Goal: Task Accomplishment & Management: Use online tool/utility

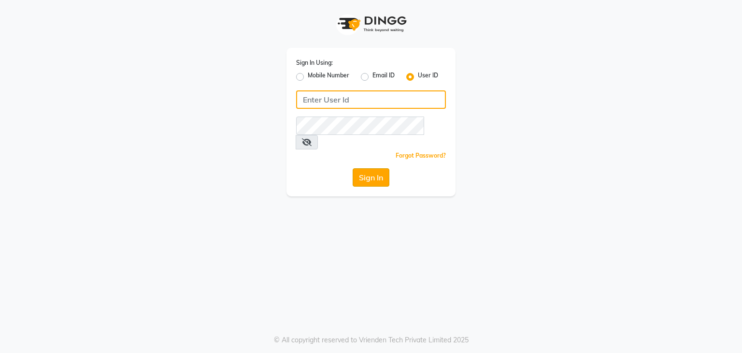
type input "parthi123"
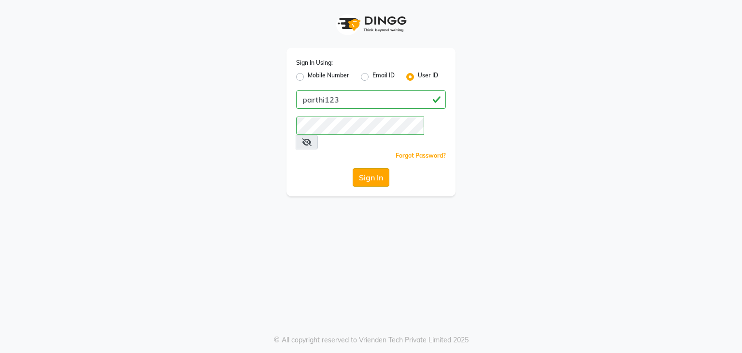
click at [357, 168] on button "Sign In" at bounding box center [371, 177] width 37 height 18
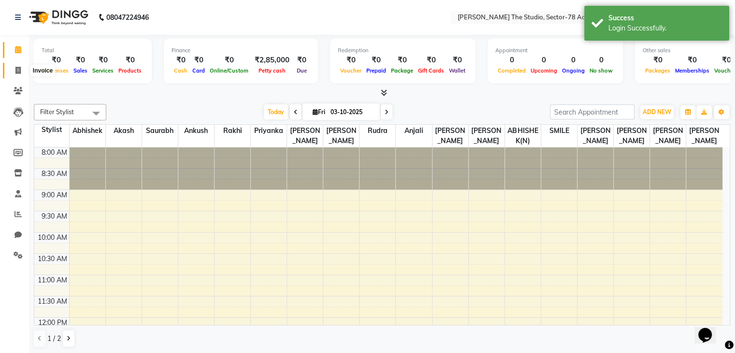
click at [16, 65] on span at bounding box center [18, 70] width 17 height 11
select select "service"
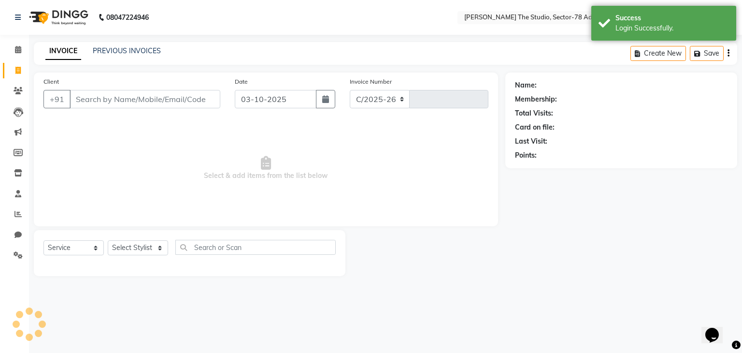
select select "8485"
type input "0867"
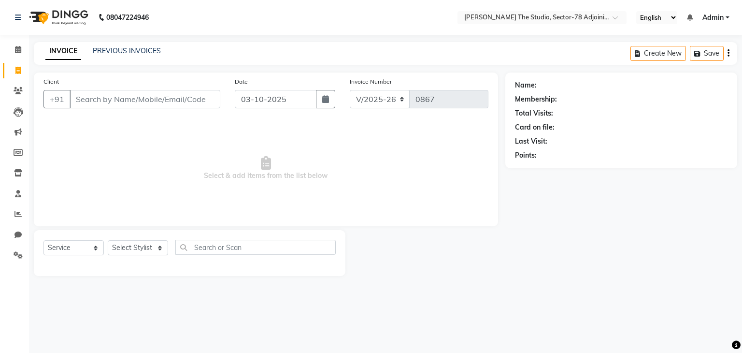
click at [102, 90] on input "Client" at bounding box center [145, 99] width 151 height 18
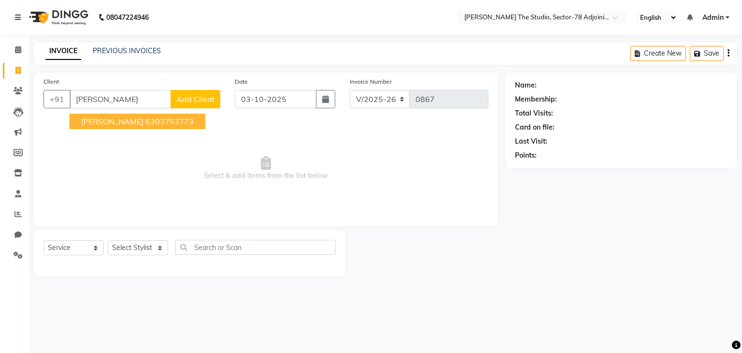
click at [145, 117] on ngb-highlight "6303753773" at bounding box center [169, 121] width 48 height 10
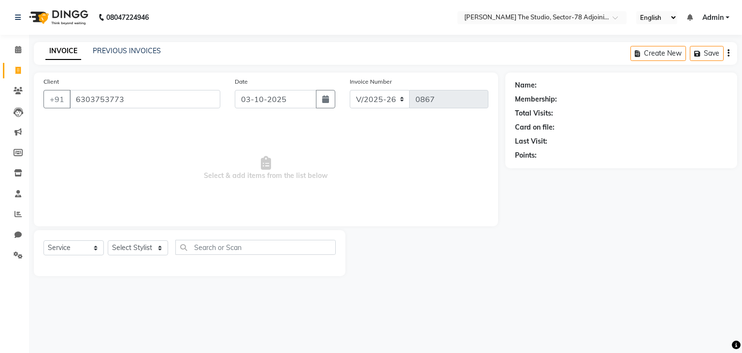
type input "6303753773"
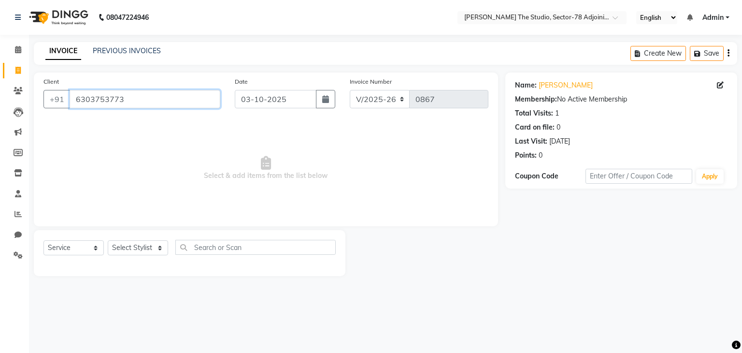
click at [139, 101] on input "6303753773" at bounding box center [145, 99] width 151 height 18
click at [133, 251] on select "Select Stylist [PERSON_NAME](N) [PERSON_NAME] [PERSON_NAME] [PERSON_NAME] Manag…" at bounding box center [138, 247] width 60 height 15
select select "83534"
click at [108, 241] on select "Select Stylist [PERSON_NAME](N) [PERSON_NAME] [PERSON_NAME] [PERSON_NAME] Manag…" at bounding box center [138, 247] width 60 height 15
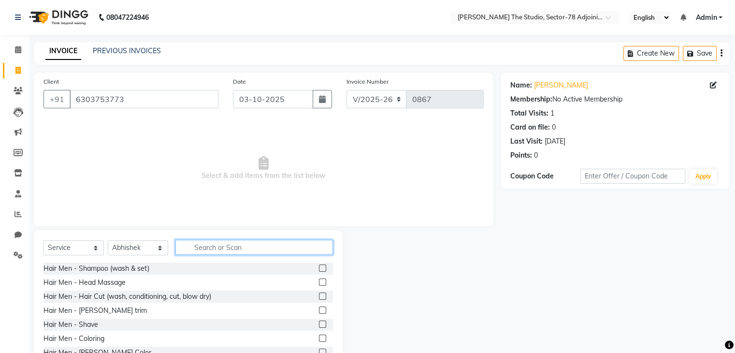
click at [205, 251] on input "text" at bounding box center [253, 247] width 157 height 15
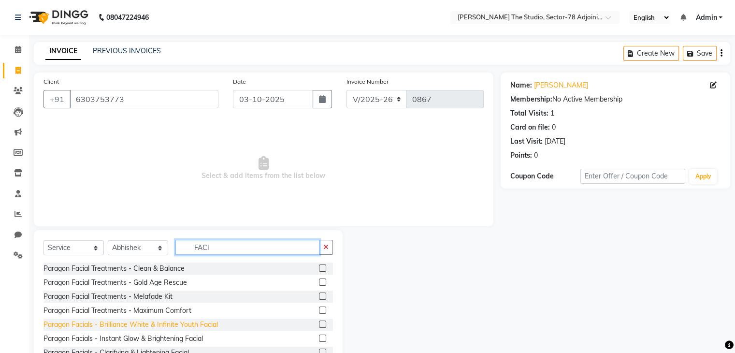
type input "FACI"
click at [160, 323] on div "Paragon Facials - Brilliance White & Infinite Youth Facial" at bounding box center [130, 324] width 174 height 10
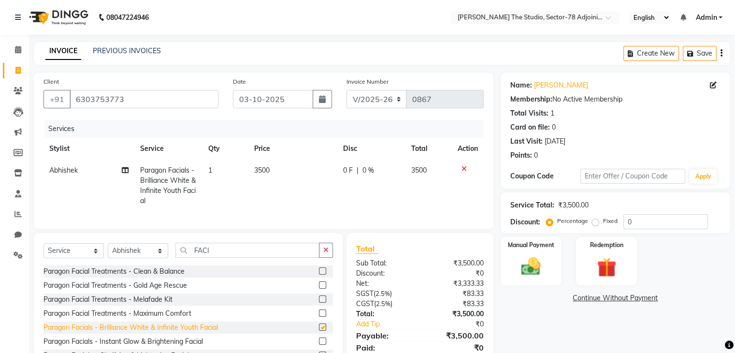
checkbox input "false"
click at [272, 167] on td "3500" at bounding box center [292, 185] width 89 height 52
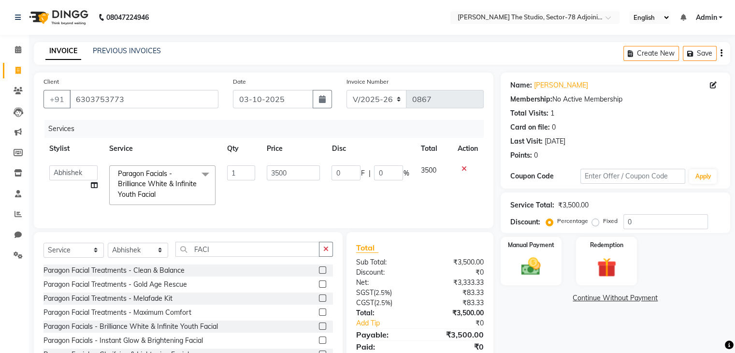
click at [272, 167] on input "3500" at bounding box center [293, 172] width 53 height 15
type input "2000"
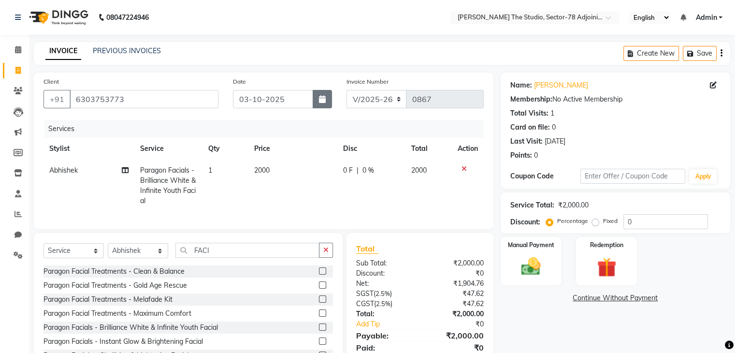
click at [321, 101] on icon "button" at bounding box center [322, 99] width 7 height 8
select select "10"
select select "2025"
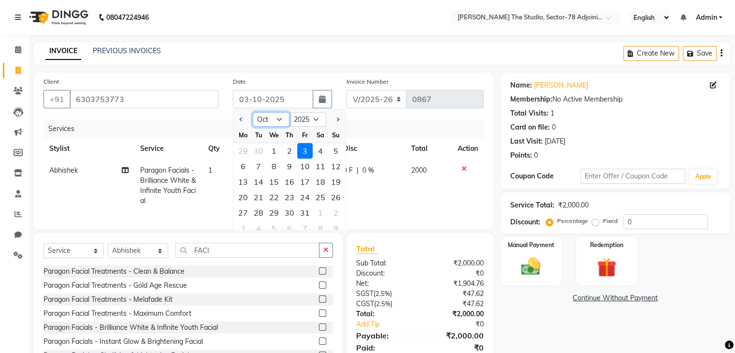
click at [259, 122] on select "Jan Feb Mar Apr May Jun [DATE] Aug Sep Oct Nov Dec" at bounding box center [271, 119] width 37 height 14
click at [244, 118] on button "Previous month" at bounding box center [241, 119] width 8 height 15
select select "9"
click at [292, 167] on div "11" at bounding box center [289, 165] width 15 height 15
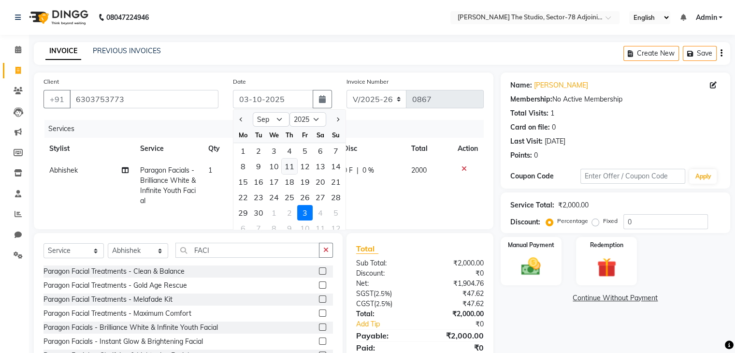
type input "[DATE]"
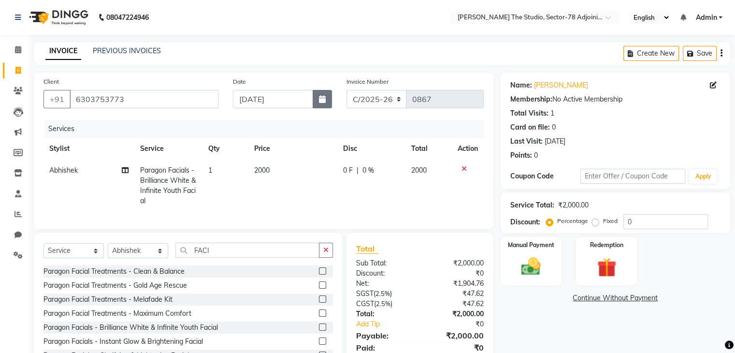
click at [322, 103] on icon "button" at bounding box center [322, 99] width 7 height 8
select select "9"
select select "2025"
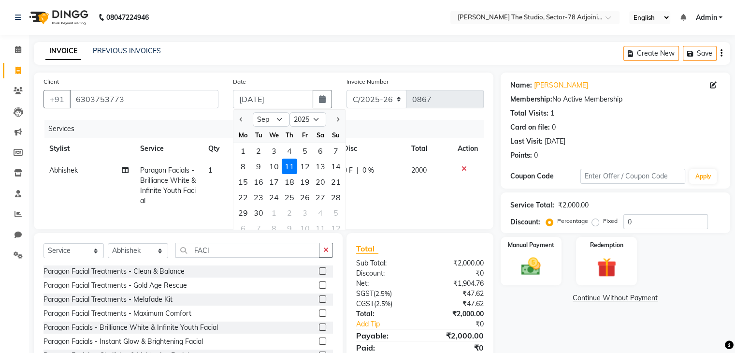
click at [385, 140] on th "Disc" at bounding box center [371, 149] width 68 height 22
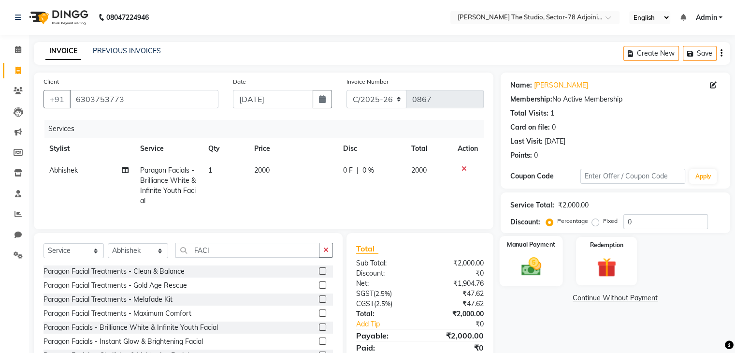
click at [520, 266] on img at bounding box center [530, 266] width 32 height 23
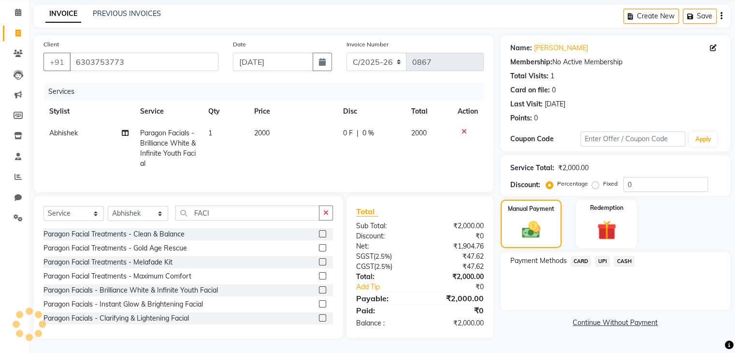
click at [599, 256] on span "UPI" at bounding box center [602, 261] width 15 height 11
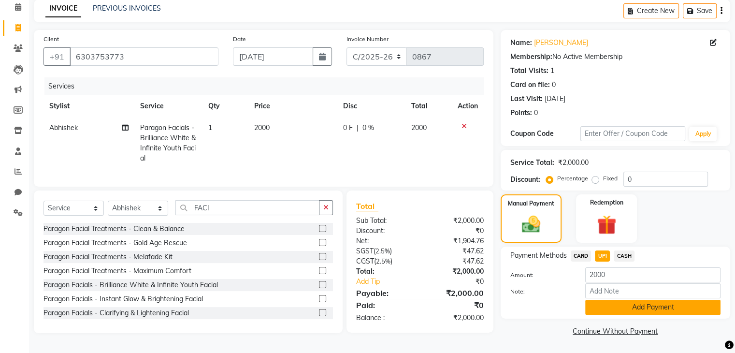
click at [619, 301] on button "Add Payment" at bounding box center [652, 306] width 135 height 15
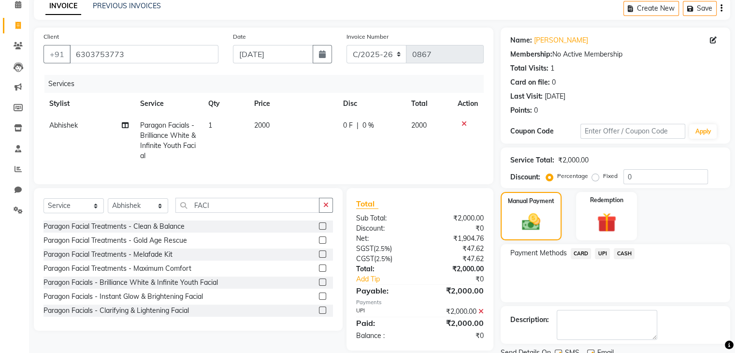
scroll to position [83, 0]
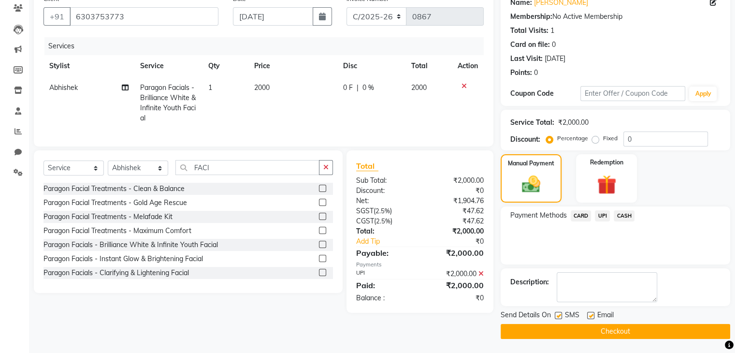
click at [559, 314] on label at bounding box center [558, 315] width 7 height 7
click at [559, 314] on input "checkbox" at bounding box center [558, 316] width 6 height 6
checkbox input "false"
click at [578, 325] on button "Checkout" at bounding box center [614, 331] width 229 height 15
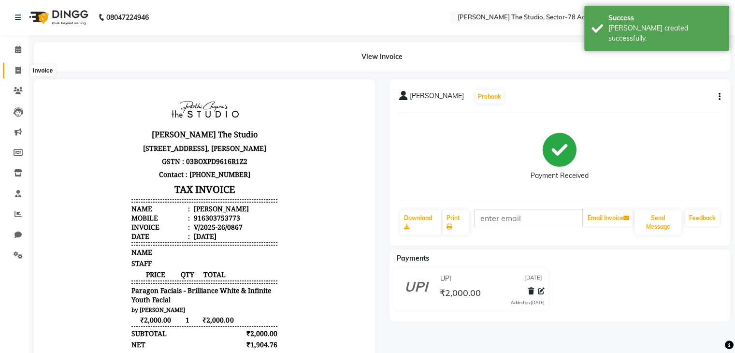
click at [17, 72] on icon at bounding box center [17, 70] width 5 height 7
select select "service"
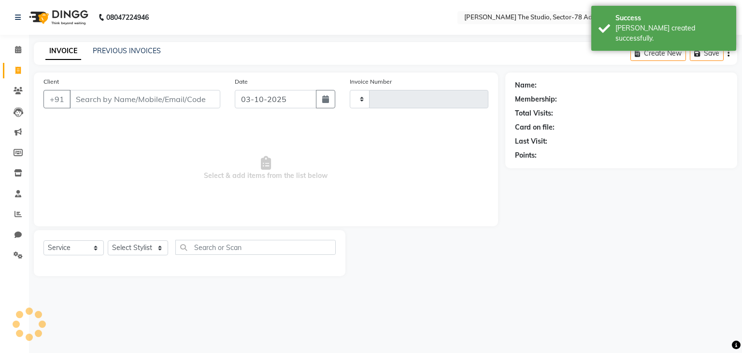
type input "0868"
select select "8485"
click at [315, 96] on input "03-10-2025" at bounding box center [276, 99] width 82 height 18
select select "10"
select select "2025"
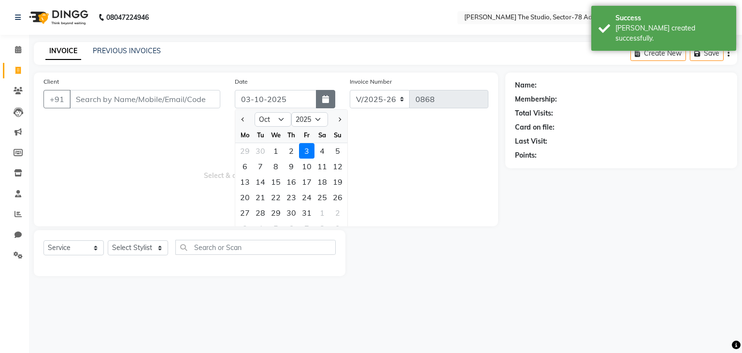
click at [323, 99] on icon "button" at bounding box center [325, 99] width 7 height 8
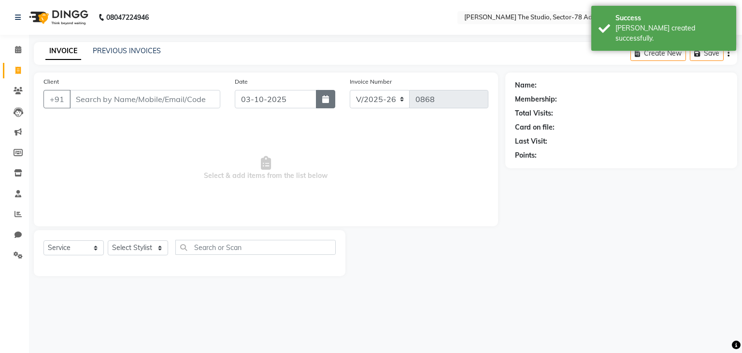
click at [326, 107] on button "button" at bounding box center [325, 99] width 19 height 18
select select "10"
select select "2025"
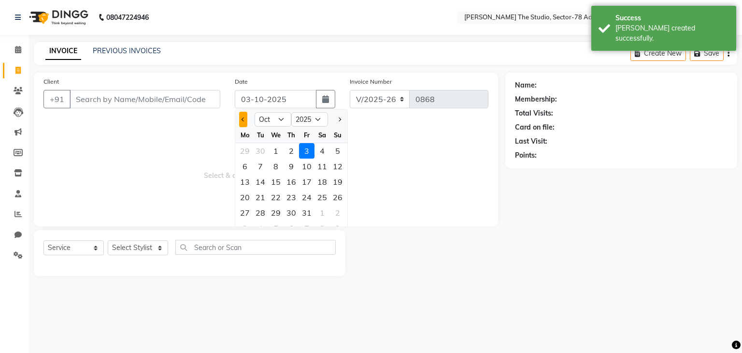
click at [240, 121] on button "Previous month" at bounding box center [243, 119] width 8 height 15
select select "9"
click at [290, 167] on div "11" at bounding box center [291, 165] width 15 height 15
type input "[DATE]"
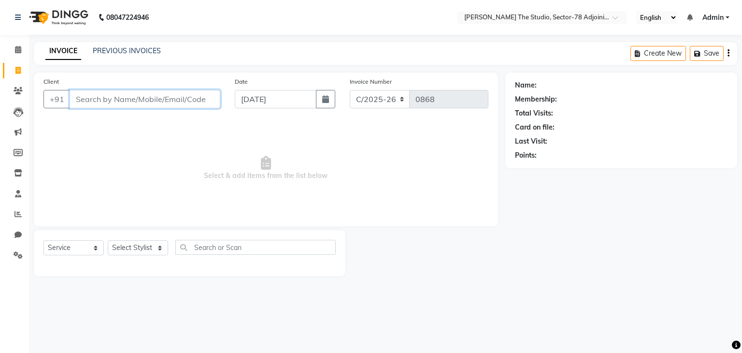
click at [169, 99] on input "Client" at bounding box center [145, 99] width 151 height 18
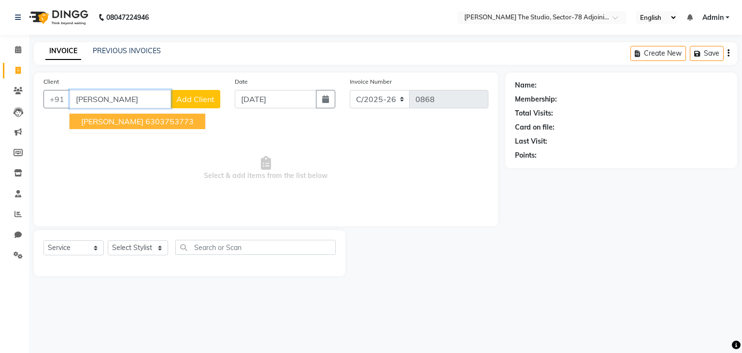
click at [118, 126] on button "[PERSON_NAME] 6303753773" at bounding box center [138, 121] width 136 height 15
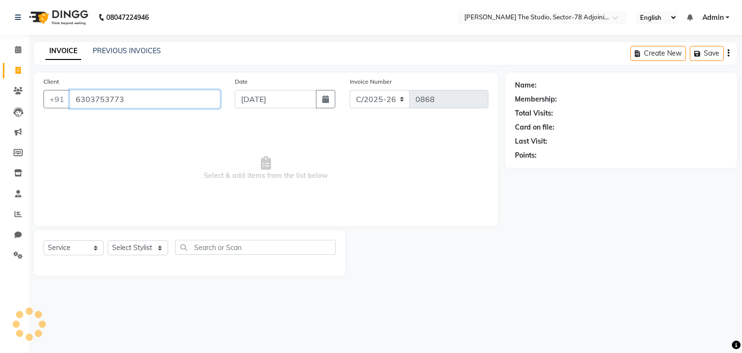
type input "6303753773"
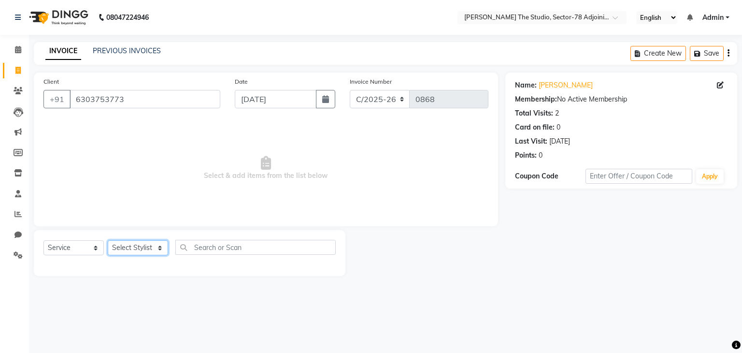
click at [139, 247] on select "Select Stylist [PERSON_NAME](N) [PERSON_NAME] [PERSON_NAME] [PERSON_NAME] Manag…" at bounding box center [138, 247] width 60 height 15
select select "83542"
click at [108, 241] on select "Select Stylist [PERSON_NAME](N) [PERSON_NAME] [PERSON_NAME] [PERSON_NAME] Manag…" at bounding box center [138, 247] width 60 height 15
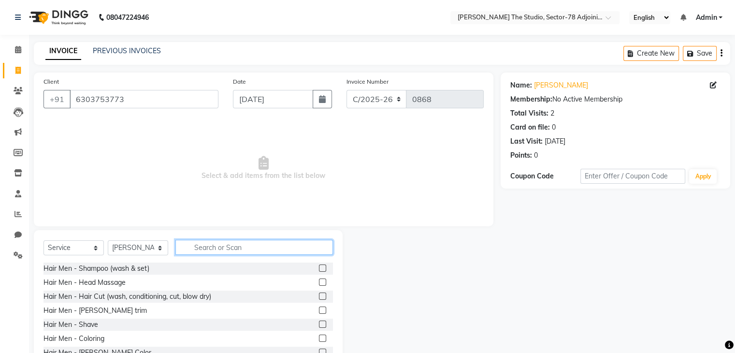
click at [219, 241] on input "text" at bounding box center [253, 247] width 157 height 15
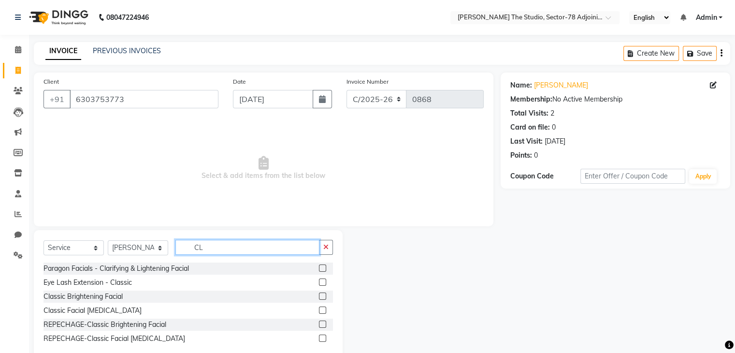
type input "C"
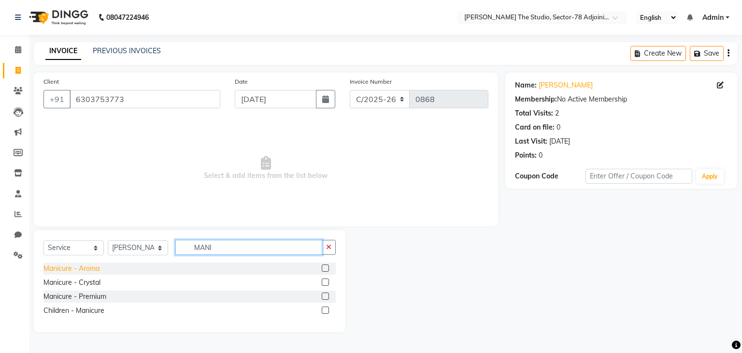
type input "MANI"
click at [75, 269] on div "Manicure - Aroma" at bounding box center [71, 268] width 56 height 10
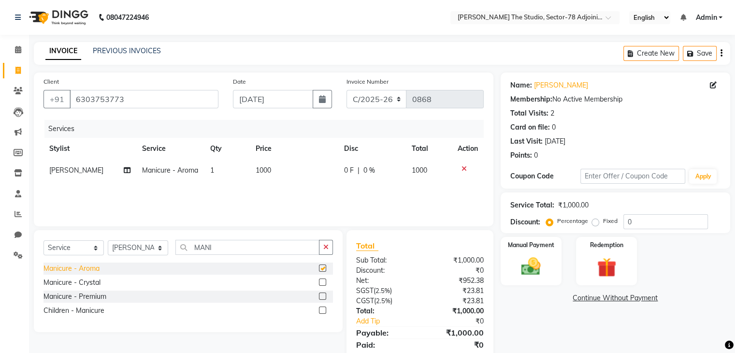
checkbox input "false"
click at [269, 170] on span "1000" at bounding box center [263, 170] width 15 height 9
select select "83542"
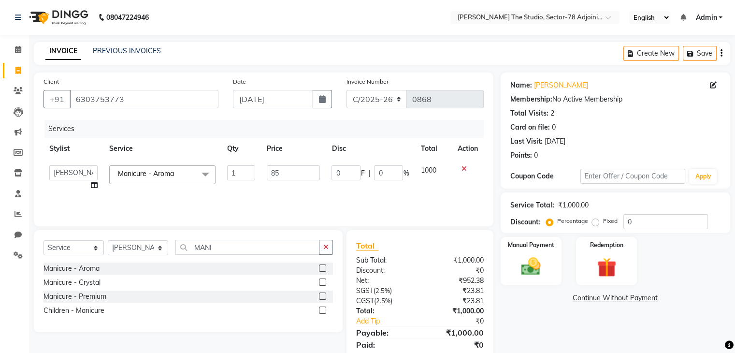
type input "850"
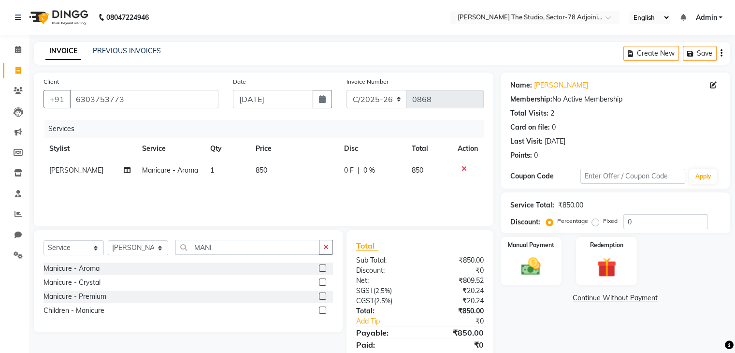
click at [304, 197] on div "Services Stylist Service Qty Price Disc Total Action Jasmine Manicure - Aroma 1…" at bounding box center [263, 168] width 440 height 97
click at [530, 267] on img at bounding box center [530, 266] width 32 height 23
click at [599, 297] on span "UPI" at bounding box center [602, 298] width 15 height 11
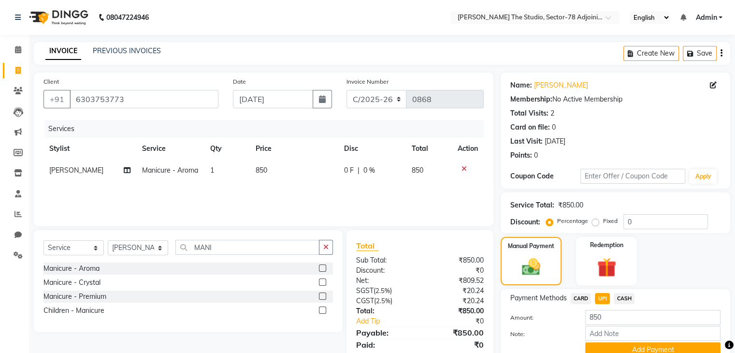
scroll to position [43, 0]
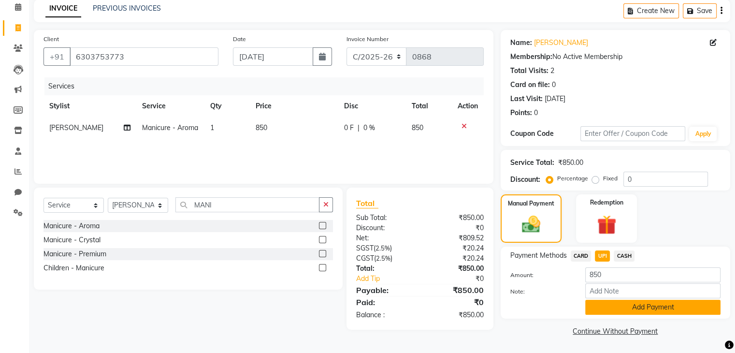
click at [613, 304] on button "Add Payment" at bounding box center [652, 306] width 135 height 15
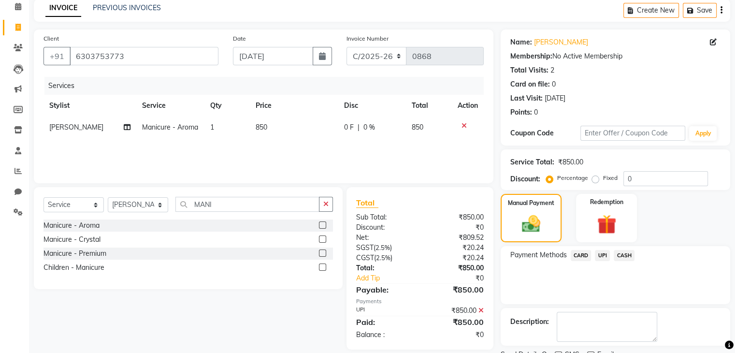
scroll to position [83, 0]
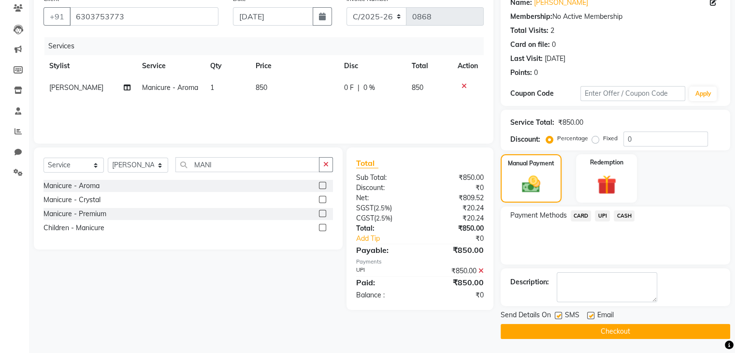
click at [557, 315] on label at bounding box center [558, 315] width 7 height 7
click at [557, 315] on input "checkbox" at bounding box center [558, 316] width 6 height 6
checkbox input "false"
click at [614, 332] on button "Checkout" at bounding box center [614, 331] width 229 height 15
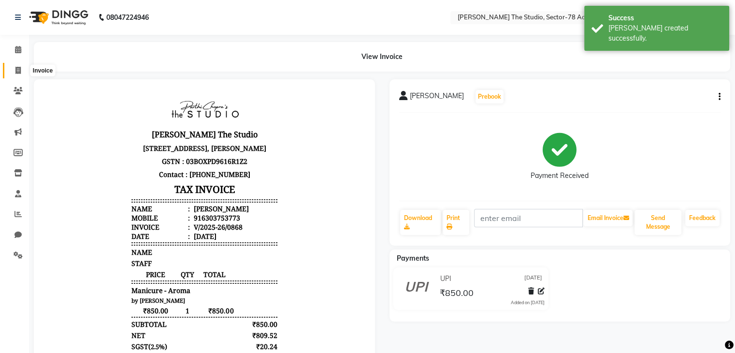
click at [17, 71] on icon at bounding box center [17, 70] width 5 height 7
select select "service"
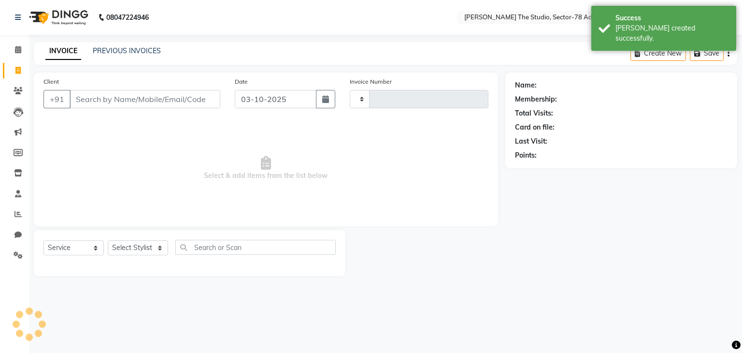
type input "0869"
select select "8485"
click at [325, 101] on icon "button" at bounding box center [325, 99] width 7 height 8
select select "10"
select select "2025"
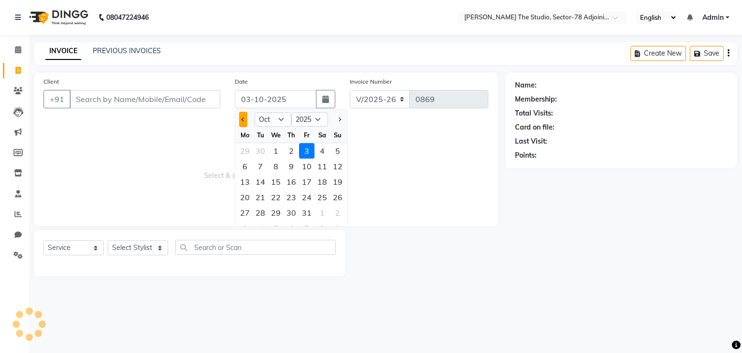
click at [245, 113] on button "Previous month" at bounding box center [243, 119] width 8 height 15
select select "9"
click at [250, 208] on div "29" at bounding box center [244, 212] width 15 height 15
type input "[DATE]"
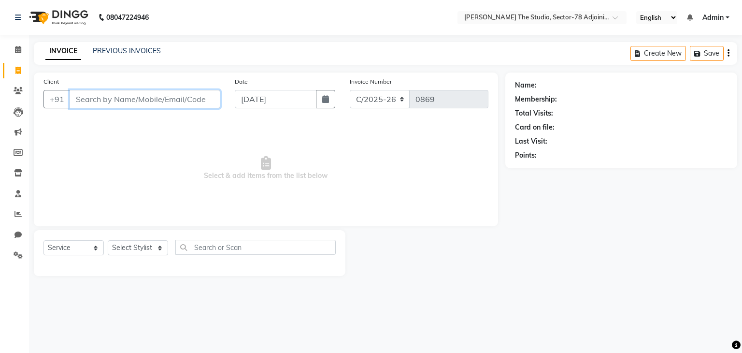
click at [187, 90] on input "Client" at bounding box center [145, 99] width 151 height 18
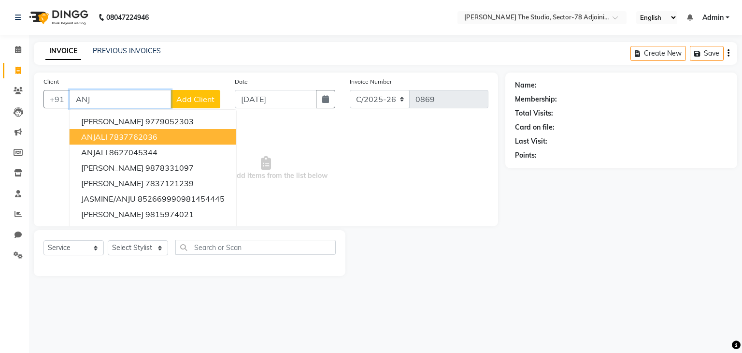
click at [146, 133] on ngb-highlight "7837762036" at bounding box center [133, 137] width 48 height 10
type input "7837762036"
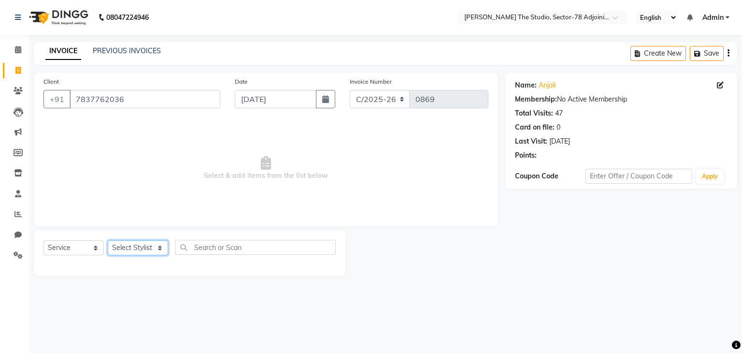
click at [140, 252] on select "Select Stylist [PERSON_NAME](N) [PERSON_NAME] [PERSON_NAME] [PERSON_NAME] Manag…" at bounding box center [138, 247] width 60 height 15
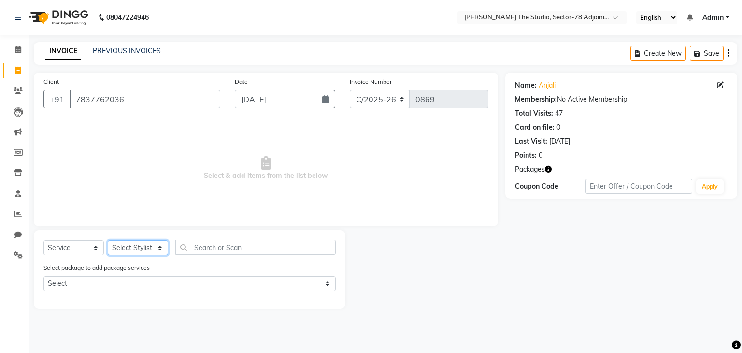
select select "83540"
click at [108, 241] on select "Select Stylist [PERSON_NAME](N) [PERSON_NAME] [PERSON_NAME] [PERSON_NAME] Manag…" at bounding box center [138, 247] width 60 height 15
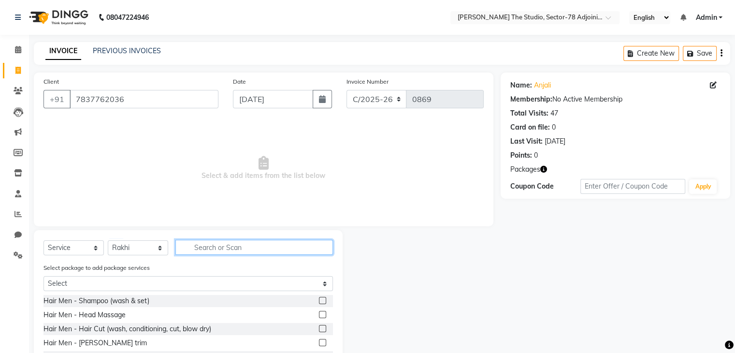
click at [205, 245] on input "text" at bounding box center [253, 247] width 157 height 15
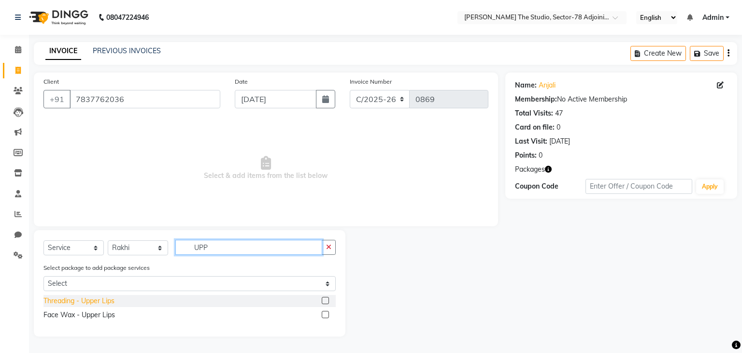
type input "UPP"
click at [79, 302] on div "Threading - Upper Lips" at bounding box center [78, 301] width 71 height 10
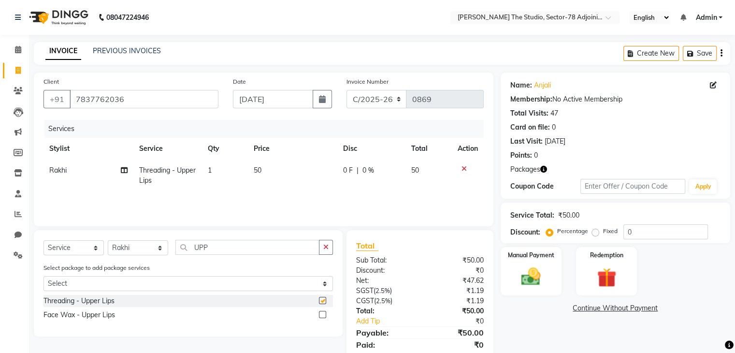
checkbox input "false"
click at [268, 165] on td "50" at bounding box center [292, 175] width 89 height 32
select select "83540"
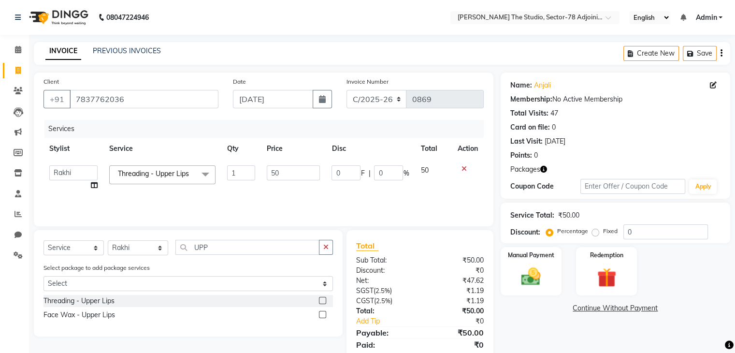
click at [268, 165] on input "50" at bounding box center [293, 172] width 53 height 15
type input "15"
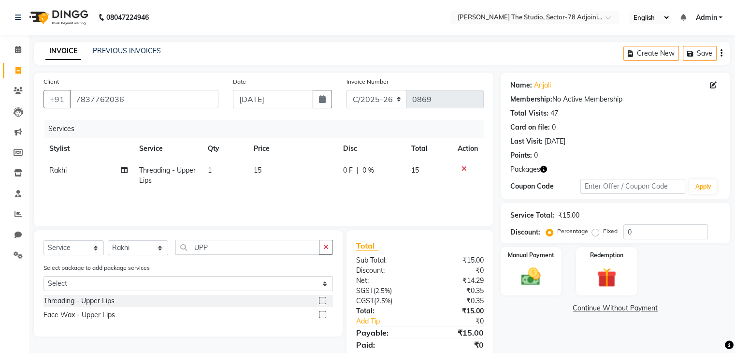
click at [296, 192] on div "Services Stylist Service Qty Price Disc Total Action Rakhi Threading - Upper Li…" at bounding box center [263, 168] width 440 height 97
click at [546, 260] on div "Manual Payment" at bounding box center [530, 271] width 63 height 50
click at [601, 307] on span "UPI" at bounding box center [602, 308] width 15 height 11
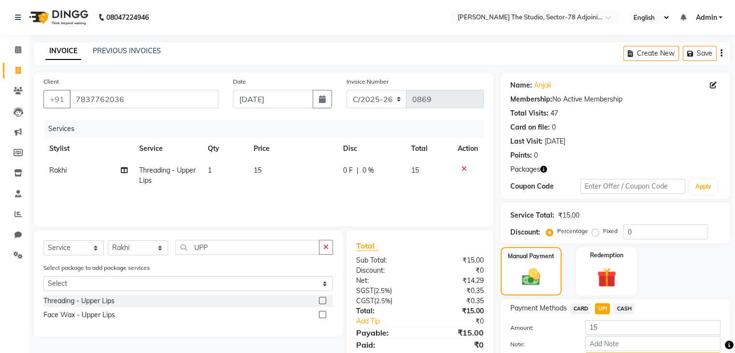
scroll to position [53, 0]
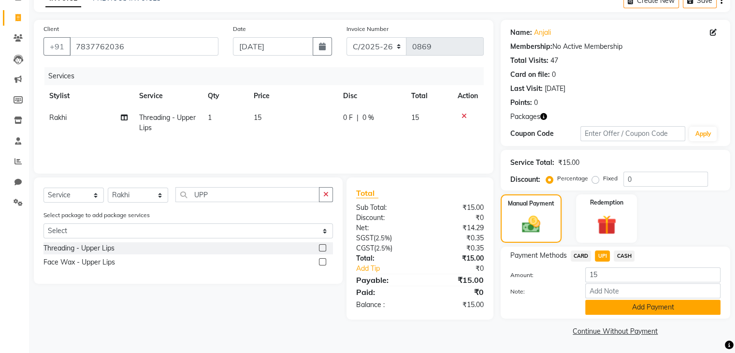
click at [606, 307] on button "Add Payment" at bounding box center [652, 306] width 135 height 15
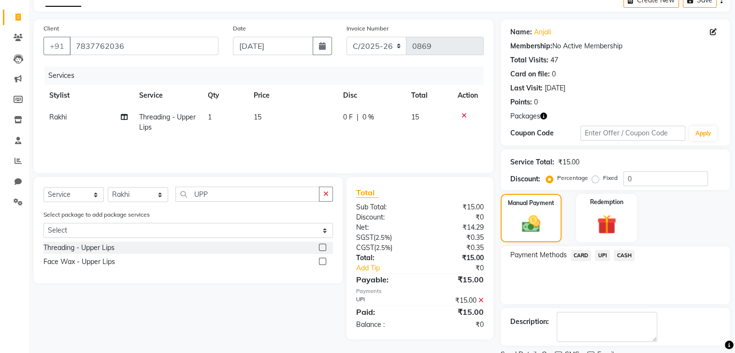
scroll to position [93, 0]
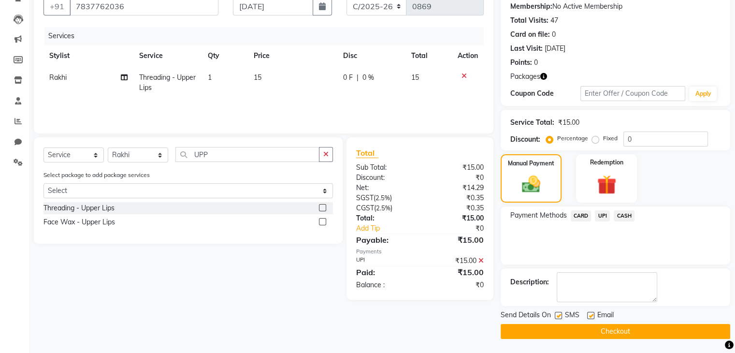
click at [578, 332] on button "Checkout" at bounding box center [614, 331] width 229 height 15
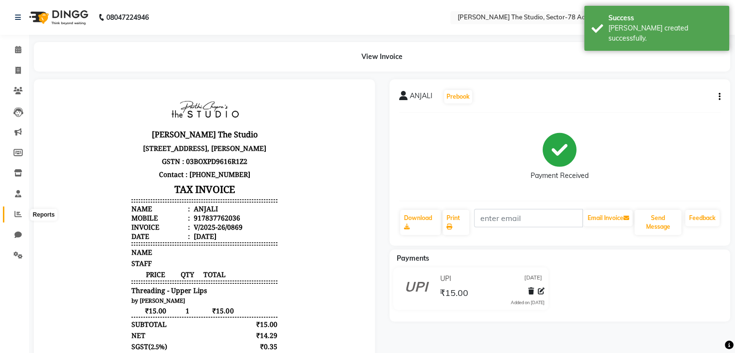
click at [16, 213] on icon at bounding box center [17, 213] width 7 height 7
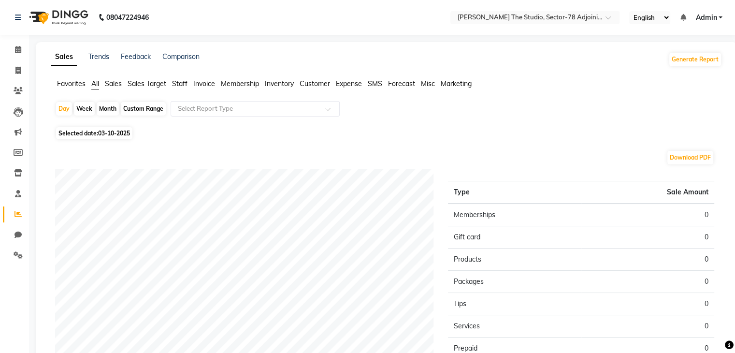
click at [142, 107] on div "Custom Range" at bounding box center [143, 109] width 45 height 14
select select "10"
select select "2025"
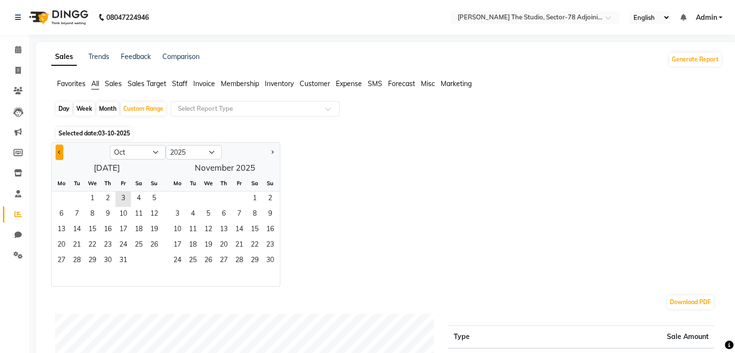
click at [58, 152] on span "Previous month" at bounding box center [59, 151] width 3 height 3
select select "9"
click at [60, 196] on span "1" at bounding box center [61, 198] width 15 height 15
click at [77, 253] on span "30" at bounding box center [76, 260] width 15 height 15
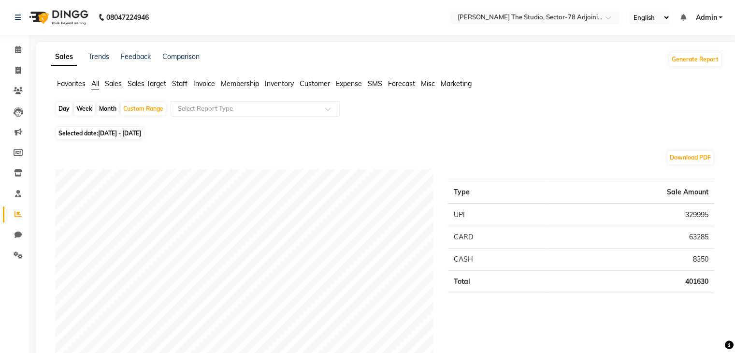
click at [209, 84] on span "Invoice" at bounding box center [204, 83] width 22 height 9
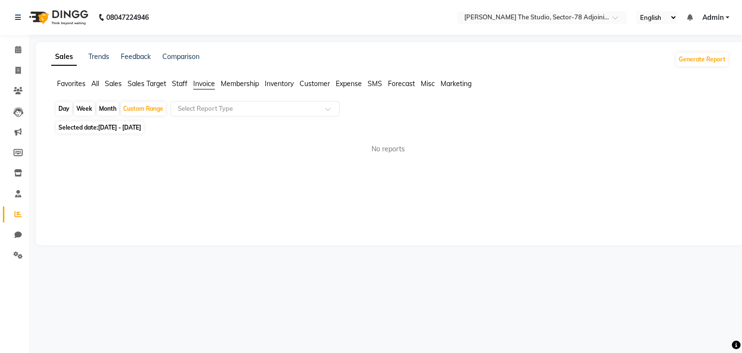
click at [182, 87] on span "Staff" at bounding box center [179, 83] width 15 height 9
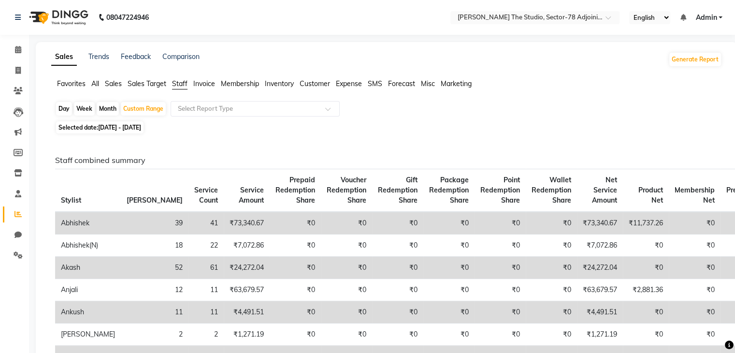
click at [165, 85] on span "Sales Target" at bounding box center [147, 83] width 39 height 9
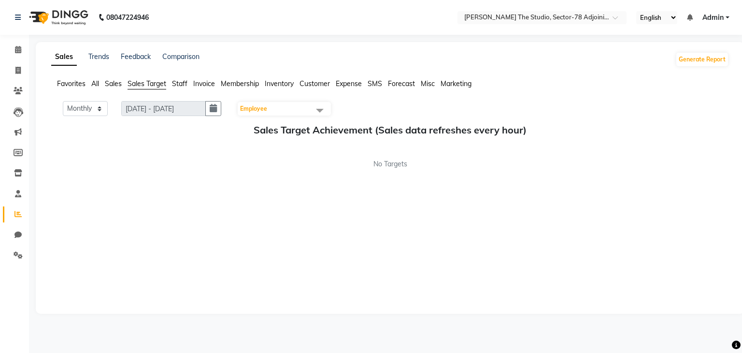
click at [206, 84] on span "Invoice" at bounding box center [204, 83] width 22 height 9
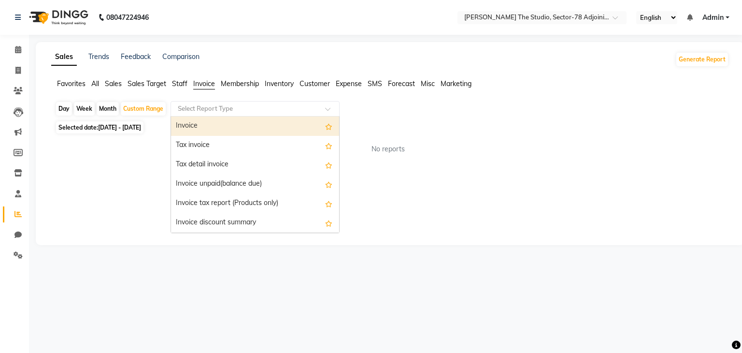
click at [202, 109] on input "text" at bounding box center [245, 109] width 139 height 10
click at [206, 130] on div "Invoice" at bounding box center [255, 125] width 168 height 19
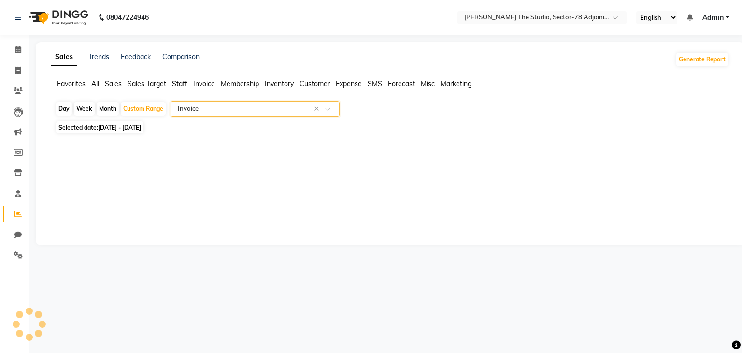
select select "full_report"
select select "csv"
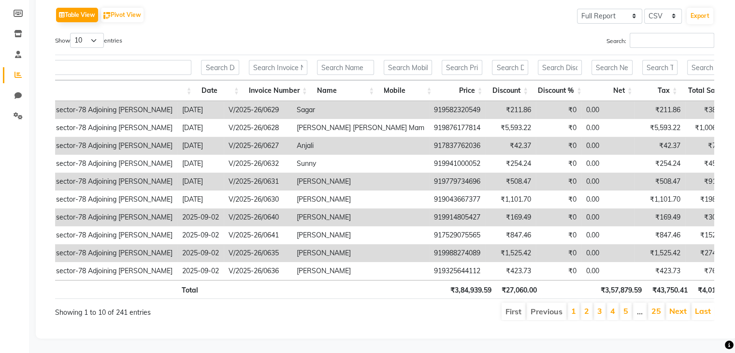
scroll to position [153, 0]
click at [576, 306] on link "1" at bounding box center [573, 311] width 5 height 10
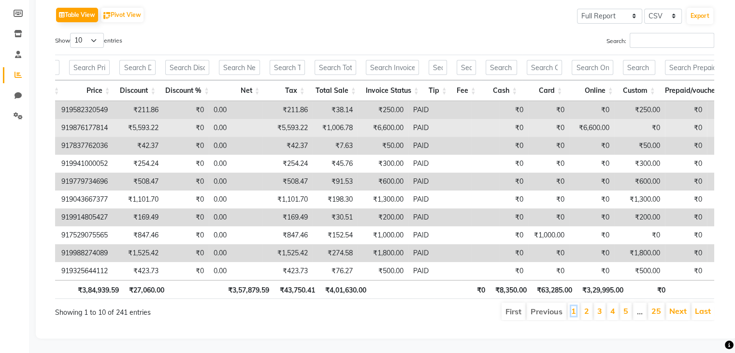
scroll to position [0, 460]
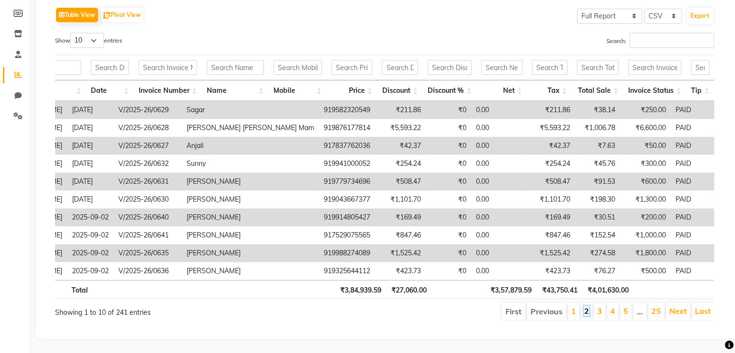
click at [589, 306] on link "2" at bounding box center [586, 311] width 5 height 10
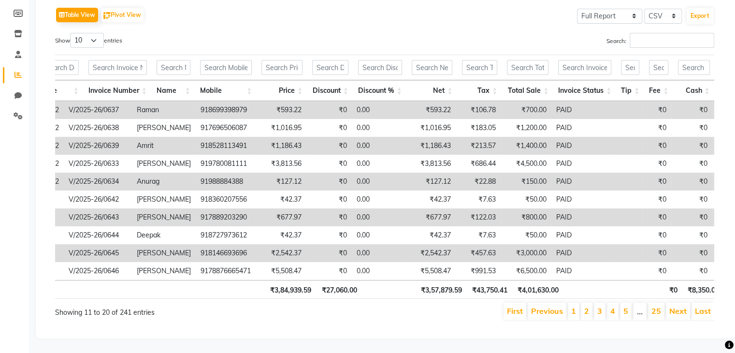
scroll to position [0, 258]
click at [575, 306] on link "1" at bounding box center [573, 311] width 5 height 10
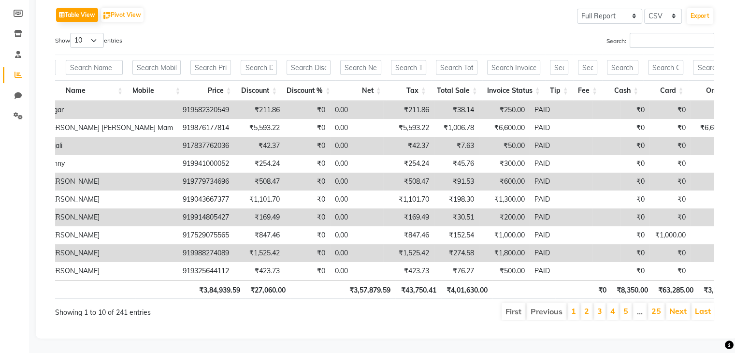
scroll to position [0, 347]
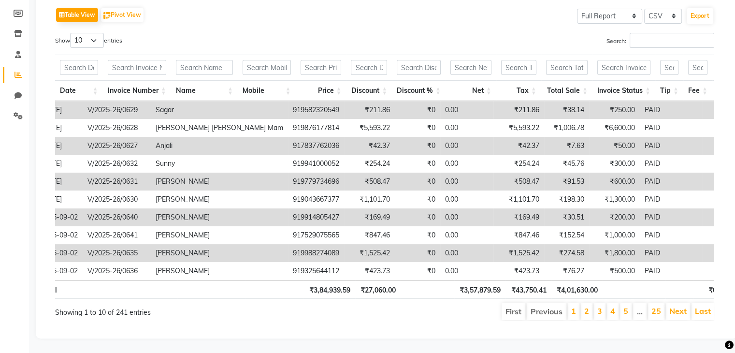
click at [587, 302] on li "2" at bounding box center [587, 310] width 12 height 17
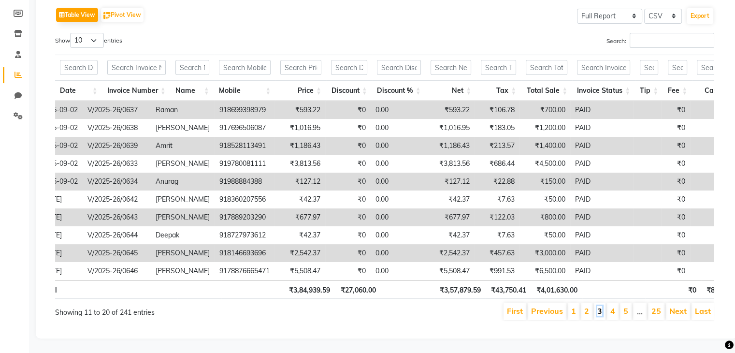
click at [601, 306] on link "3" at bounding box center [599, 311] width 5 height 10
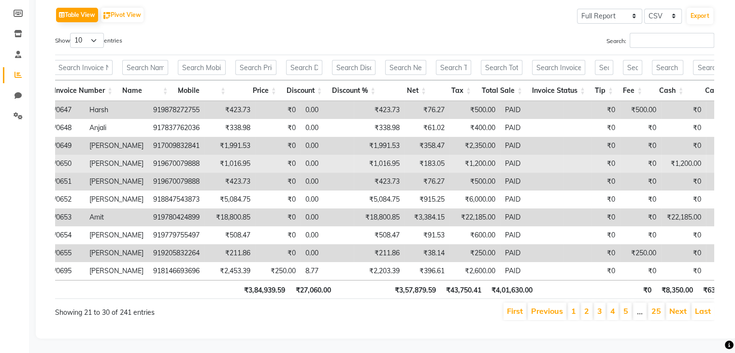
scroll to position [0, 314]
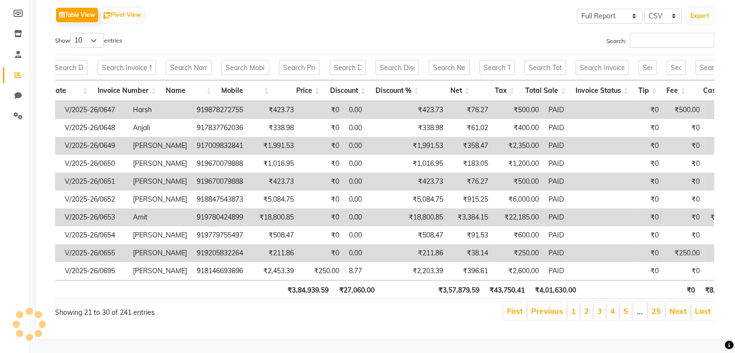
click at [610, 302] on li "4" at bounding box center [613, 310] width 12 height 17
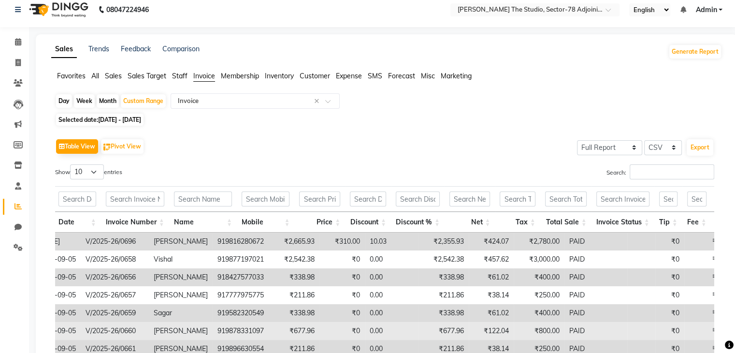
scroll to position [0, 0]
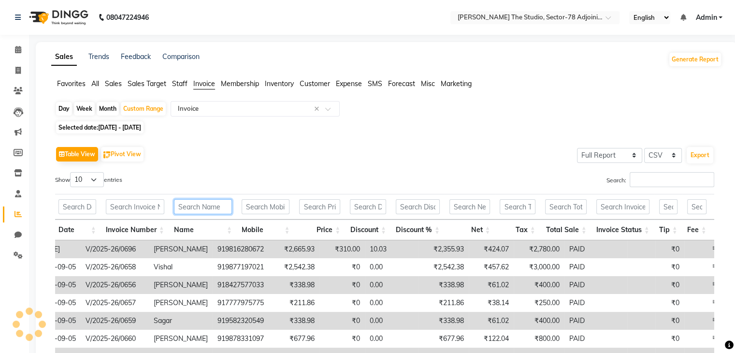
click at [205, 209] on input "text" at bounding box center [203, 206] width 58 height 15
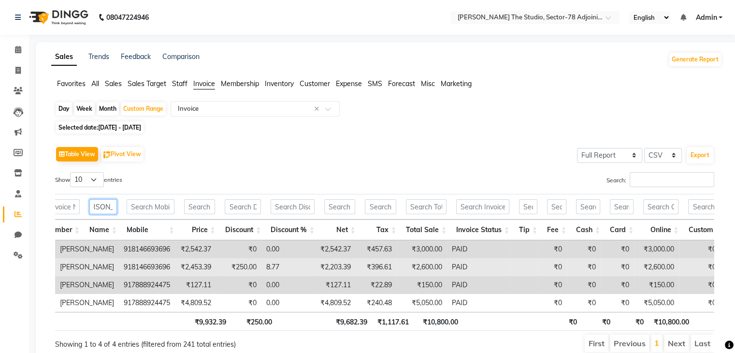
scroll to position [0, 323]
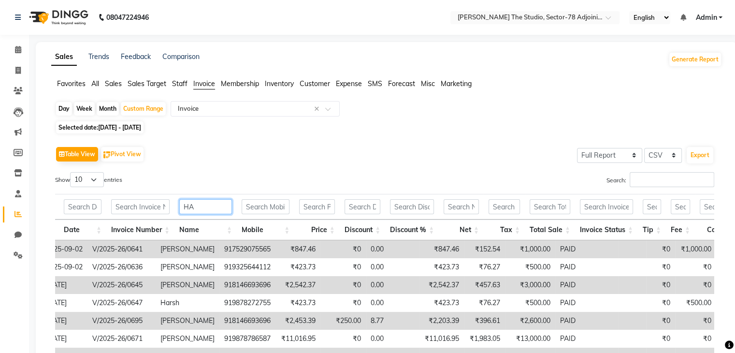
type input "H"
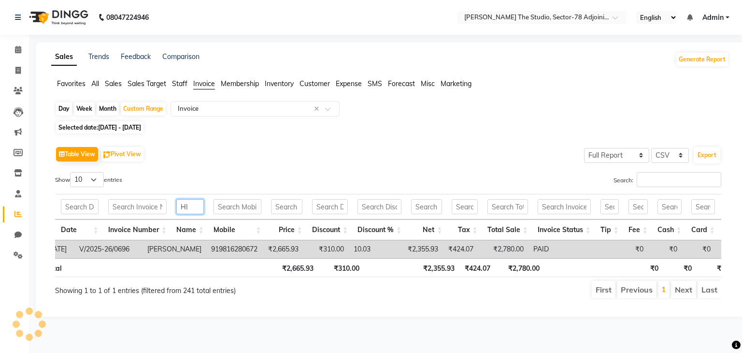
type input "H"
